Goal: Check status: Check status

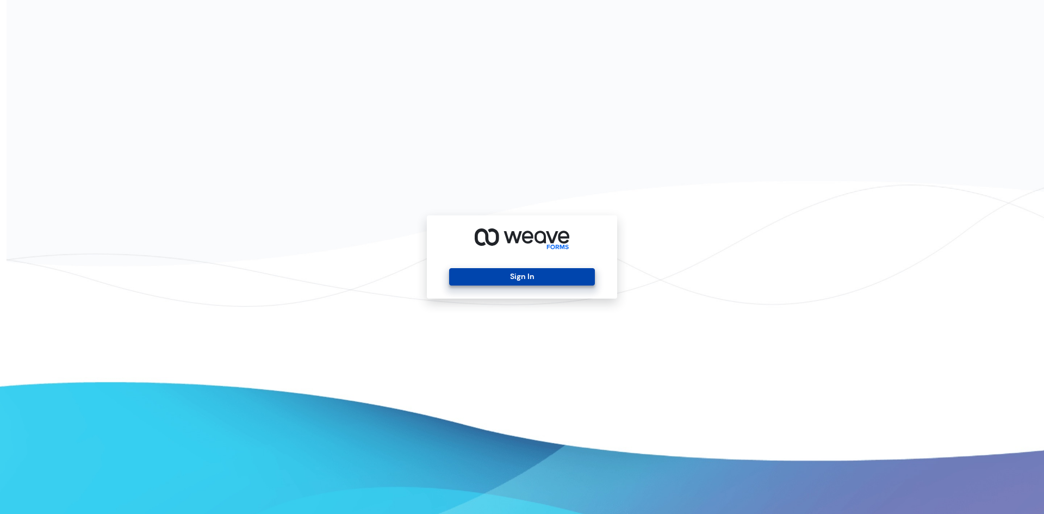
click at [483, 276] on button "Sign In" at bounding box center [521, 276] width 145 height 17
